Goal: Task Accomplishment & Management: Manage account settings

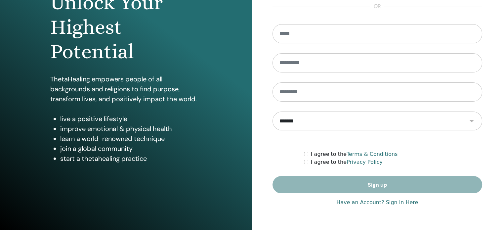
scroll to position [87, 0]
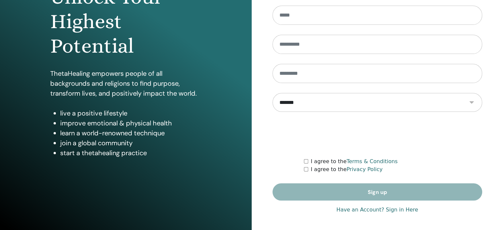
type input "**********"
click at [371, 208] on link "Have an Account? Sign in Here" at bounding box center [377, 210] width 82 height 8
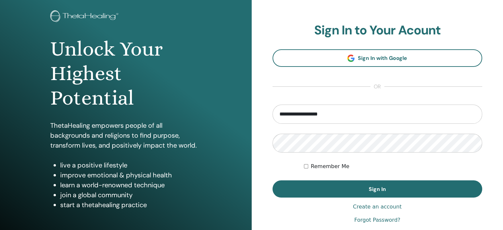
scroll to position [66, 0]
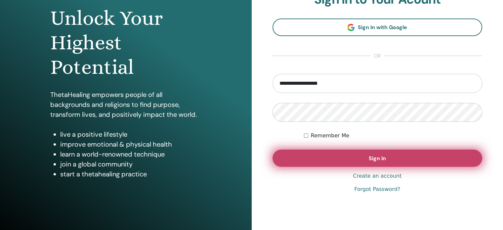
click at [381, 162] on button "Sign In" at bounding box center [377, 157] width 210 height 17
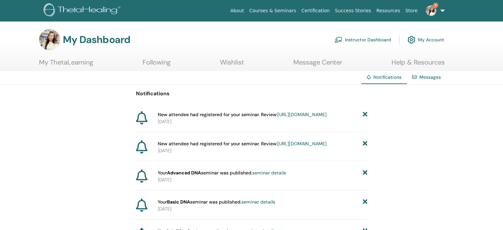
click at [378, 37] on link "Instructor Dashboard" at bounding box center [362, 39] width 57 height 15
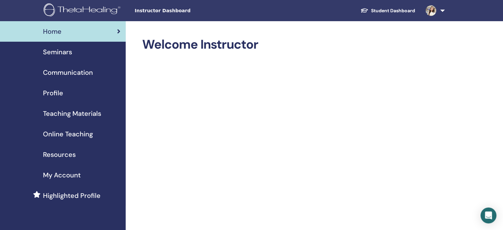
click at [440, 16] on link at bounding box center [433, 10] width 27 height 21
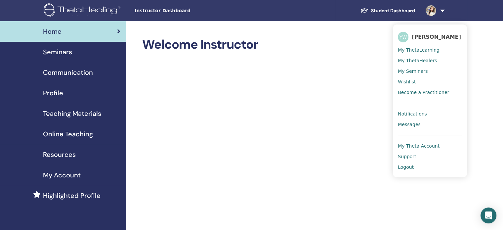
click at [418, 115] on span "Notifications" at bounding box center [412, 114] width 29 height 6
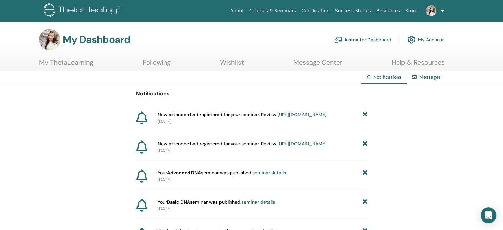
click at [371, 41] on link "Instructor Dashboard" at bounding box center [362, 39] width 57 height 15
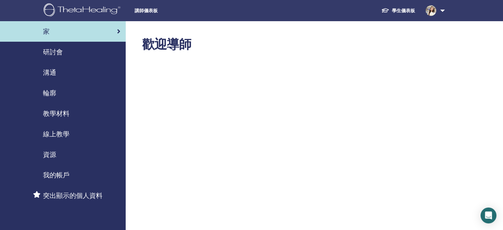
click at [55, 51] on font "研討會" at bounding box center [53, 52] width 20 height 9
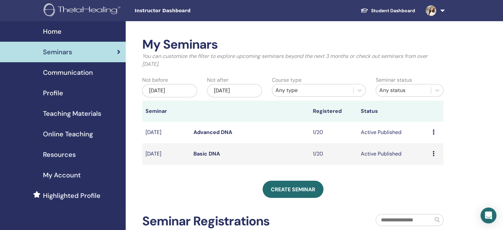
click at [431, 134] on td "Preview Edit Attendees Cancel" at bounding box center [436, 132] width 14 height 21
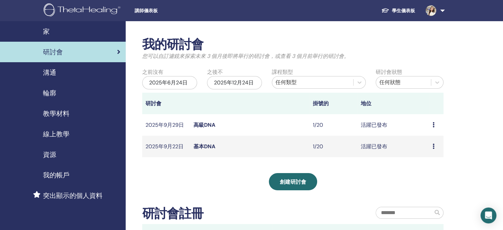
click at [431, 123] on td "預覽 編輯 與會者 取消" at bounding box center [436, 124] width 14 height 21
click at [432, 122] on icon at bounding box center [433, 124] width 2 height 5
click at [425, 145] on font "與會者" at bounding box center [423, 147] width 16 height 7
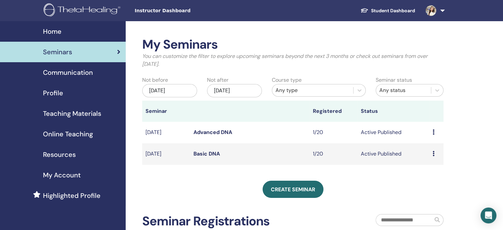
click at [429, 152] on td "Preview Edit Attendees Cancel" at bounding box center [436, 153] width 14 height 21
click at [434, 153] on icon at bounding box center [433, 153] width 2 height 5
click at [426, 176] on link "Attendees" at bounding box center [428, 177] width 25 height 7
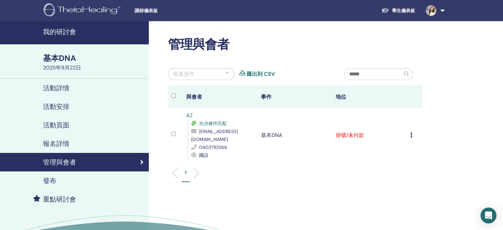
click at [409, 130] on td "取消註冊 不自動認證 標記為已付款 標記為未付款 標記為缺席 完成並證明 下載證書" at bounding box center [414, 135] width 15 height 54
click at [411, 132] on icon at bounding box center [411, 134] width 2 height 5
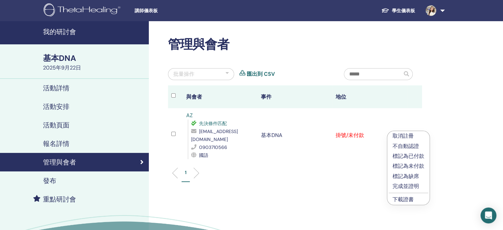
click at [456, 117] on div "管理與會者 批量操作 匯出到 CSV 與會者 事件 地位 AZ 先決條件匹配 a0903398177@gmail.com 0903710566 國語 基本DN…" at bounding box center [316, 151] width 335 height 260
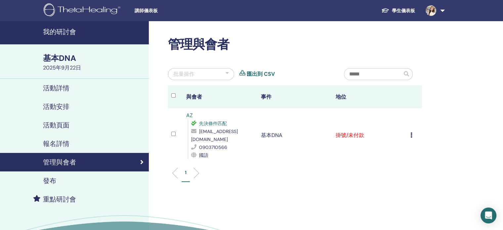
click at [413, 131] on div "取消註冊 不自動認證 標記為已付款 標記為未付款 標記為缺席 完成並證明 下載證書" at bounding box center [414, 135] width 8 height 8
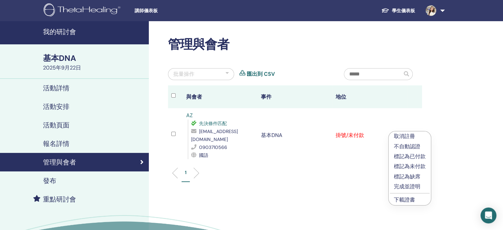
click at [418, 166] on font "標記為未付款" at bounding box center [410, 166] width 32 height 7
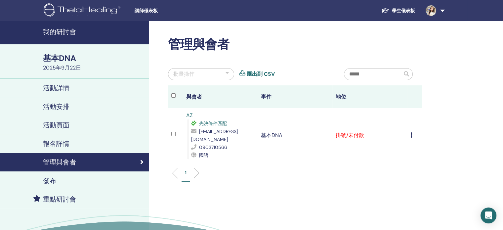
click at [118, 161] on div "管理與會者" at bounding box center [74, 162] width 138 height 8
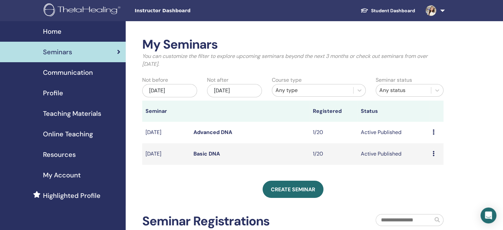
click at [432, 133] on icon at bounding box center [433, 131] width 2 height 5
click at [432, 157] on link "Attendees" at bounding box center [427, 157] width 25 height 7
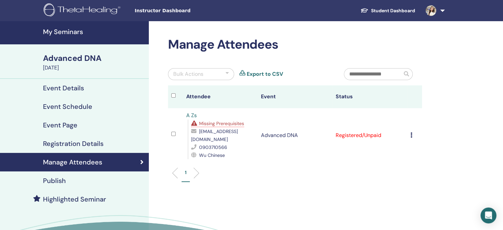
click at [412, 132] on icon at bounding box center [411, 134] width 2 height 5
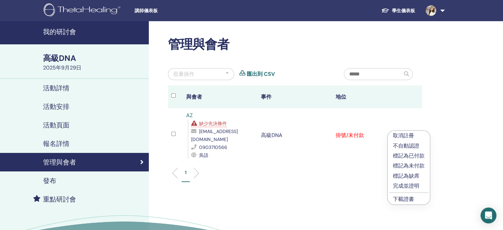
click at [409, 167] on font "標記為未付款" at bounding box center [409, 165] width 32 height 7
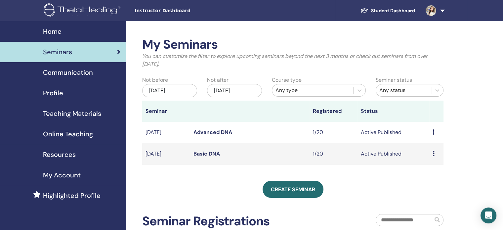
click at [212, 132] on link "Advanced DNA" at bounding box center [212, 132] width 39 height 7
click at [159, 155] on td "[DATE]" at bounding box center [166, 153] width 48 height 21
click at [209, 154] on link "Basic DNA" at bounding box center [206, 153] width 26 height 7
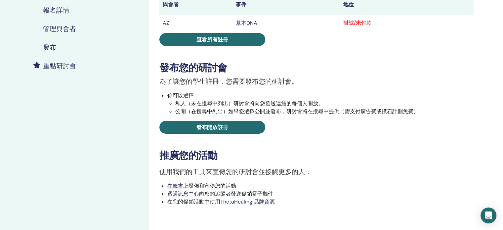
scroll to position [165, 0]
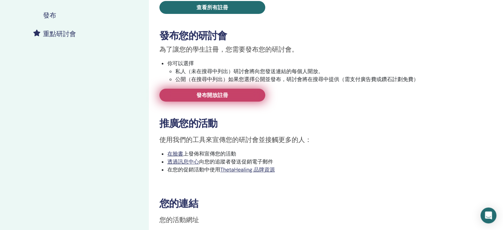
click at [229, 95] on link "發布開放註冊" at bounding box center [212, 95] width 106 height 13
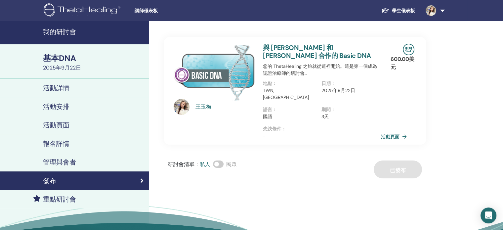
click at [386, 134] on font "活動頁面" at bounding box center [390, 137] width 19 height 6
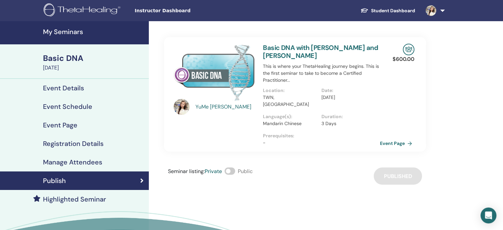
click at [69, 85] on h4 "Event Details" at bounding box center [63, 88] width 41 height 8
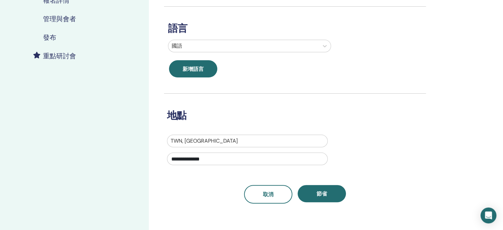
scroll to position [165, 0]
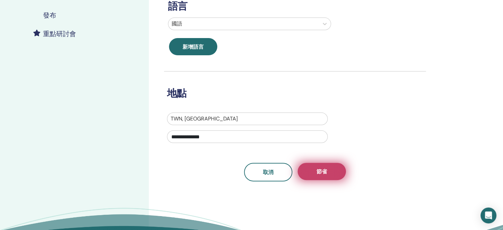
click at [324, 172] on font "節省" at bounding box center [321, 171] width 11 height 7
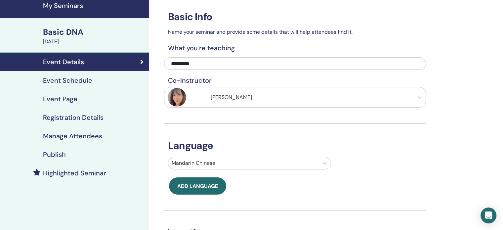
scroll to position [25, 0]
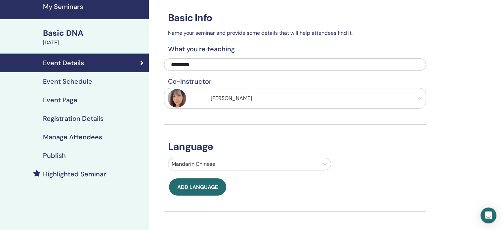
click at [89, 84] on h4 "Event Schedule" at bounding box center [67, 81] width 49 height 8
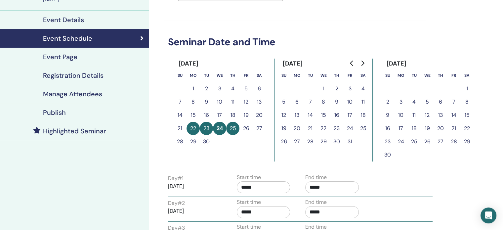
scroll to position [58, 0]
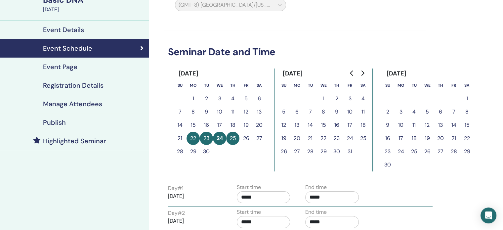
click at [79, 67] on div "Event Page" at bounding box center [74, 67] width 138 height 8
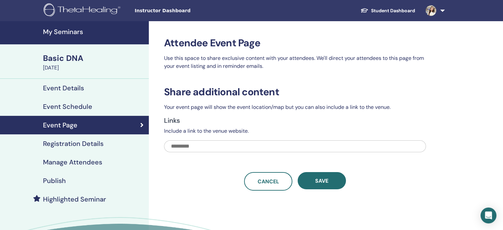
click at [91, 140] on h4 "Registration Details" at bounding box center [73, 143] width 60 height 8
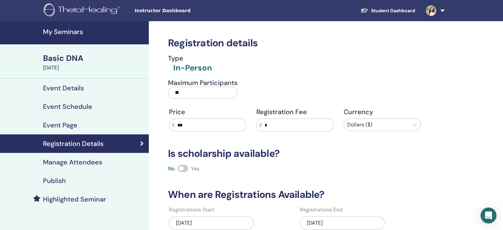
scroll to position [66, 0]
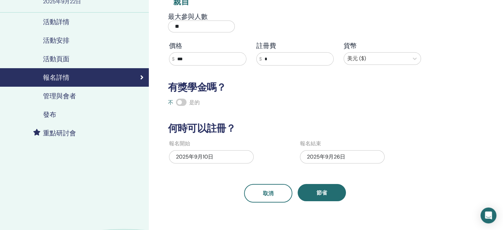
click at [434, 103] on div "註冊詳細信息 類型 親自 最大參與人數 ** 價格 $ *** 註冊費 $ * 貨幣 美元 ($) 有獎學金嗎？ 不 是的 何時可以註冊？ 報名開始 2025…" at bounding box center [316, 125] width 335 height 340
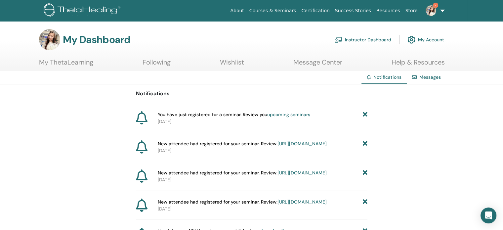
click at [379, 43] on link "Instructor Dashboard" at bounding box center [362, 39] width 57 height 15
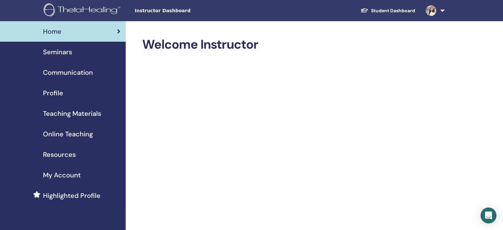
click at [70, 58] on link "Seminars" at bounding box center [63, 52] width 126 height 20
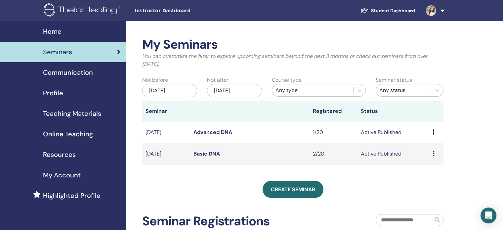
drag, startPoint x: 431, startPoint y: 121, endPoint x: 496, endPoint y: 119, distance: 65.1
click at [473, 115] on div "My Seminars You can customize the filter to explore upcoming seminars beyond th…" at bounding box center [314, 215] width 377 height 388
click at [479, 166] on div "My Seminars You can customize the filter to explore upcoming seminars beyond th…" at bounding box center [314, 215] width 377 height 388
click at [433, 153] on icon at bounding box center [433, 153] width 2 height 5
click at [426, 177] on link "Attendees" at bounding box center [427, 178] width 25 height 7
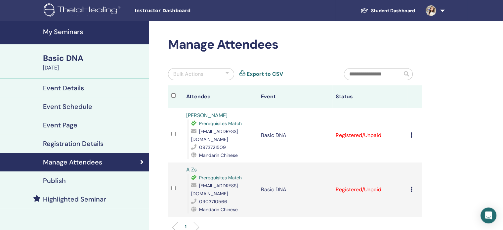
click at [60, 85] on h4 "Event Details" at bounding box center [63, 88] width 41 height 8
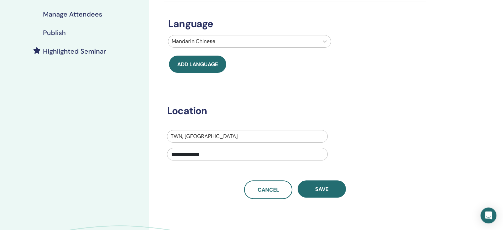
scroll to position [198, 0]
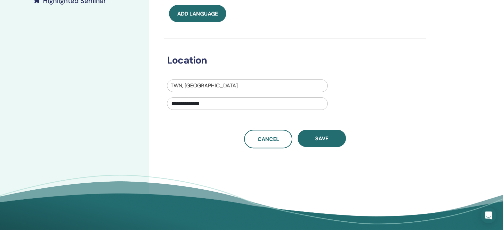
click at [100, 51] on div "My Seminars Basic DNA [DATE] Event Details Event Schedule Event Page Registrati…" at bounding box center [74, 32] width 149 height 418
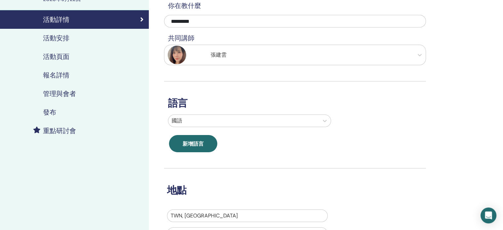
scroll to position [0, 0]
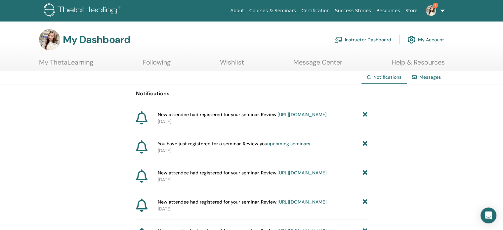
click at [370, 43] on link "Instructor Dashboard" at bounding box center [362, 39] width 57 height 15
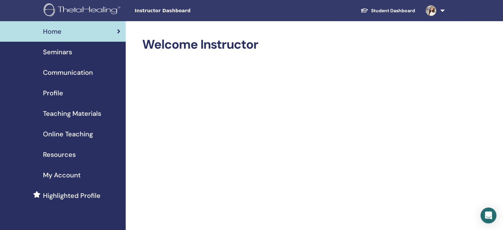
click at [63, 71] on span "Communication" at bounding box center [68, 72] width 50 height 10
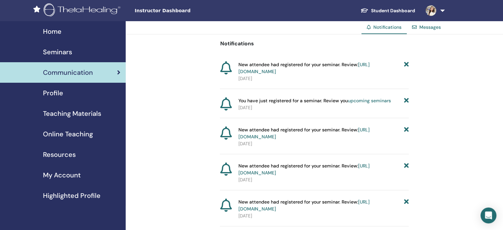
click at [61, 50] on span "Seminars" at bounding box center [57, 52] width 29 height 10
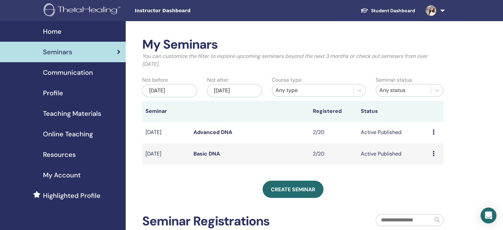
click at [431, 133] on td "Preview Edit Attendees Cancel" at bounding box center [436, 132] width 14 height 21
click at [434, 132] on icon at bounding box center [433, 131] width 2 height 5
click at [430, 157] on link "Attendees" at bounding box center [428, 157] width 25 height 7
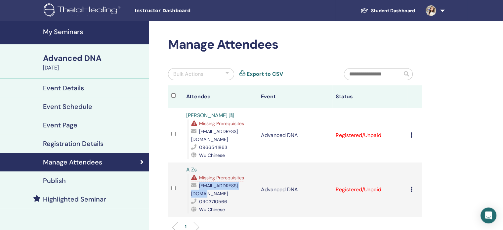
drag, startPoint x: 447, startPoint y: 146, endPoint x: 251, endPoint y: 184, distance: 199.8
click at [255, 185] on td "A Zs Missing Prerequisites a0903398177@gmail.com 0903710566 Wu Chinese" at bounding box center [220, 189] width 75 height 54
copy div "a0903398177@gmail.com"
click at [67, 58] on div "Advanced DNA" at bounding box center [94, 58] width 102 height 11
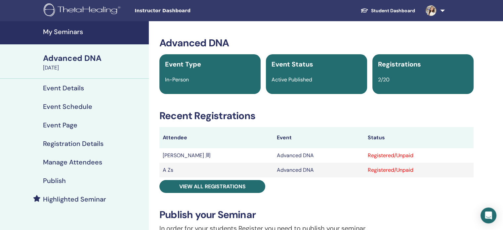
click at [41, 27] on link "My Seminars" at bounding box center [74, 32] width 149 height 23
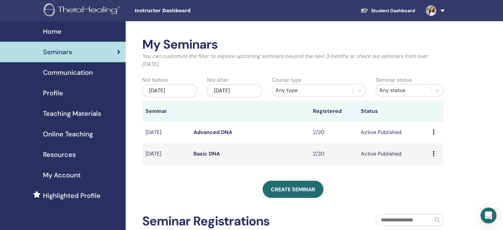
drag, startPoint x: 202, startPoint y: 154, endPoint x: 245, endPoint y: 151, distance: 43.4
click at [202, 154] on link "Basic DNA" at bounding box center [206, 153] width 26 height 7
